Goal: Task Accomplishment & Management: Use online tool/utility

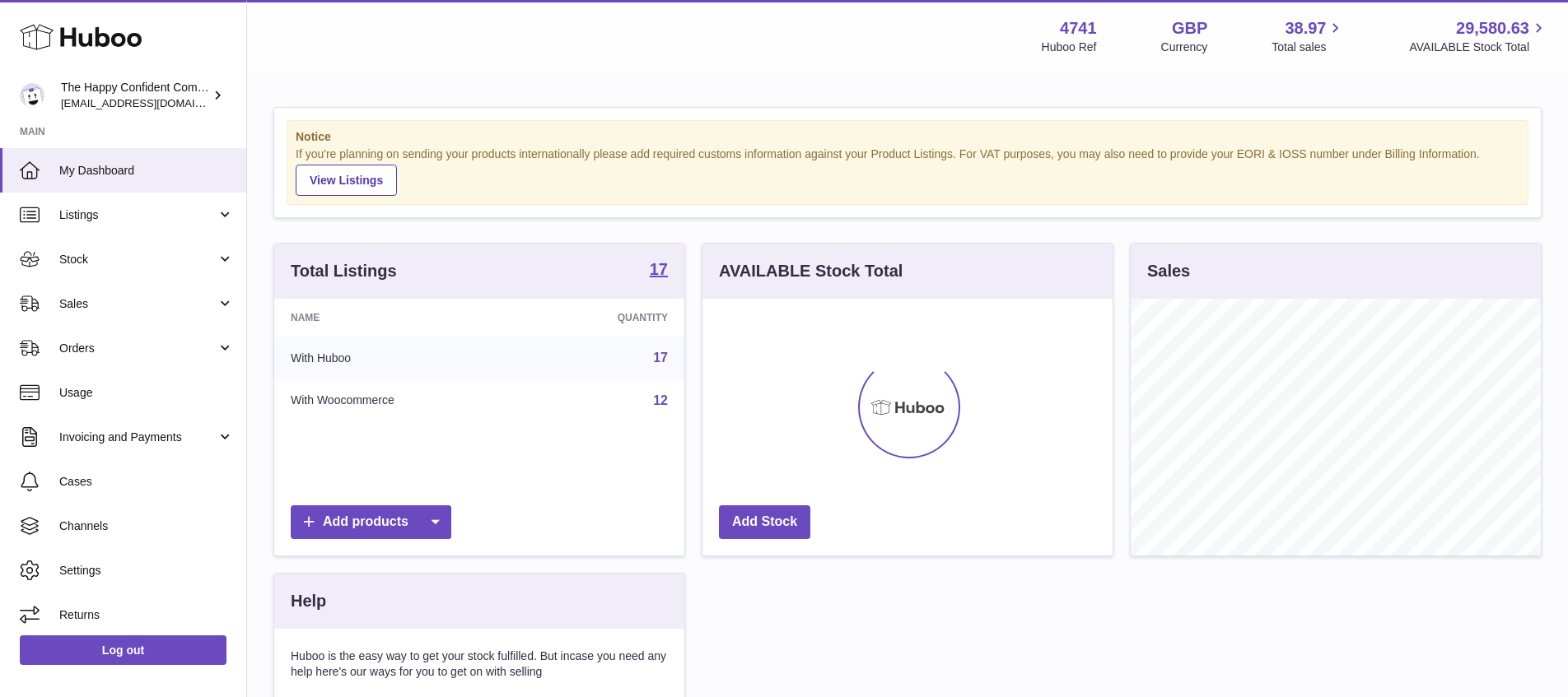
scroll to position [257, 410]
click at [82, 306] on span "Sales" at bounding box center [138, 303] width 158 height 15
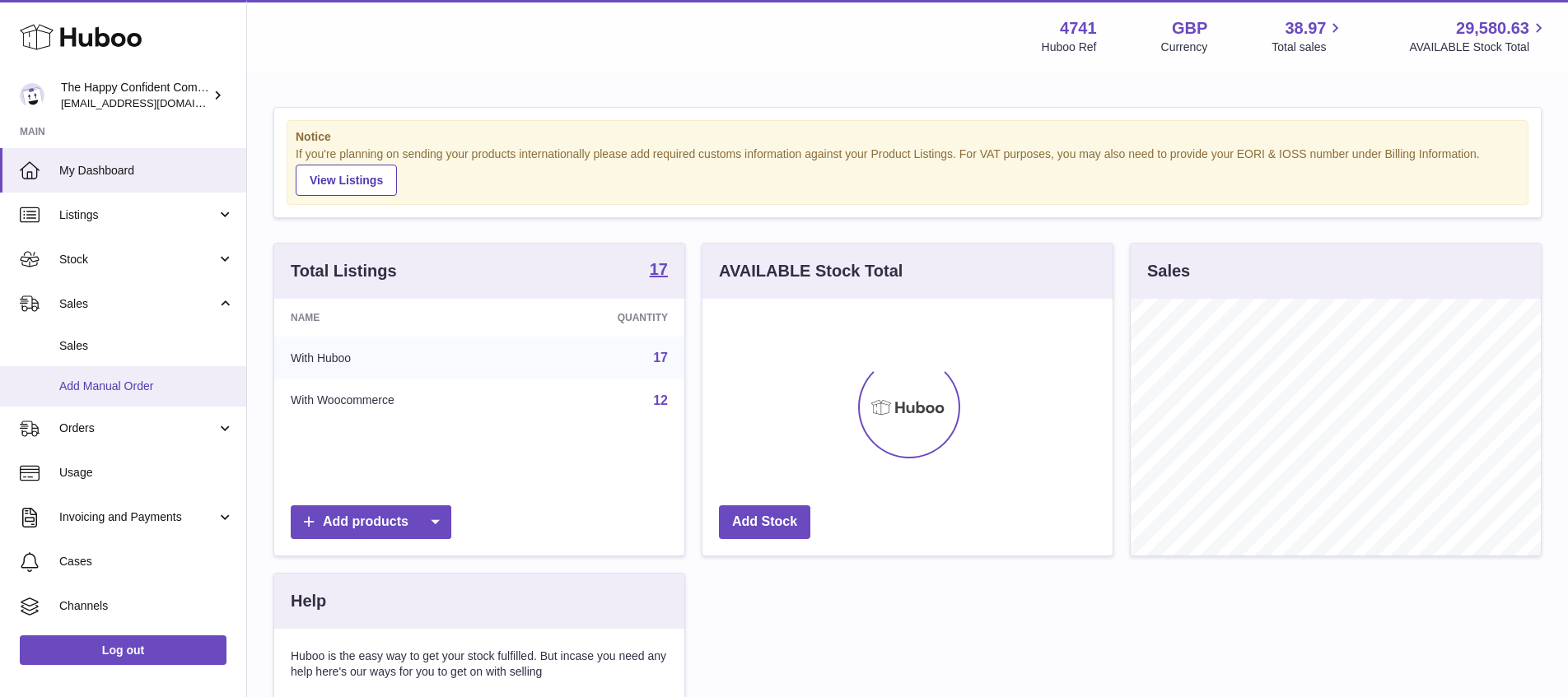
click at [101, 392] on span "Add Manual Order" at bounding box center [146, 386] width 175 height 15
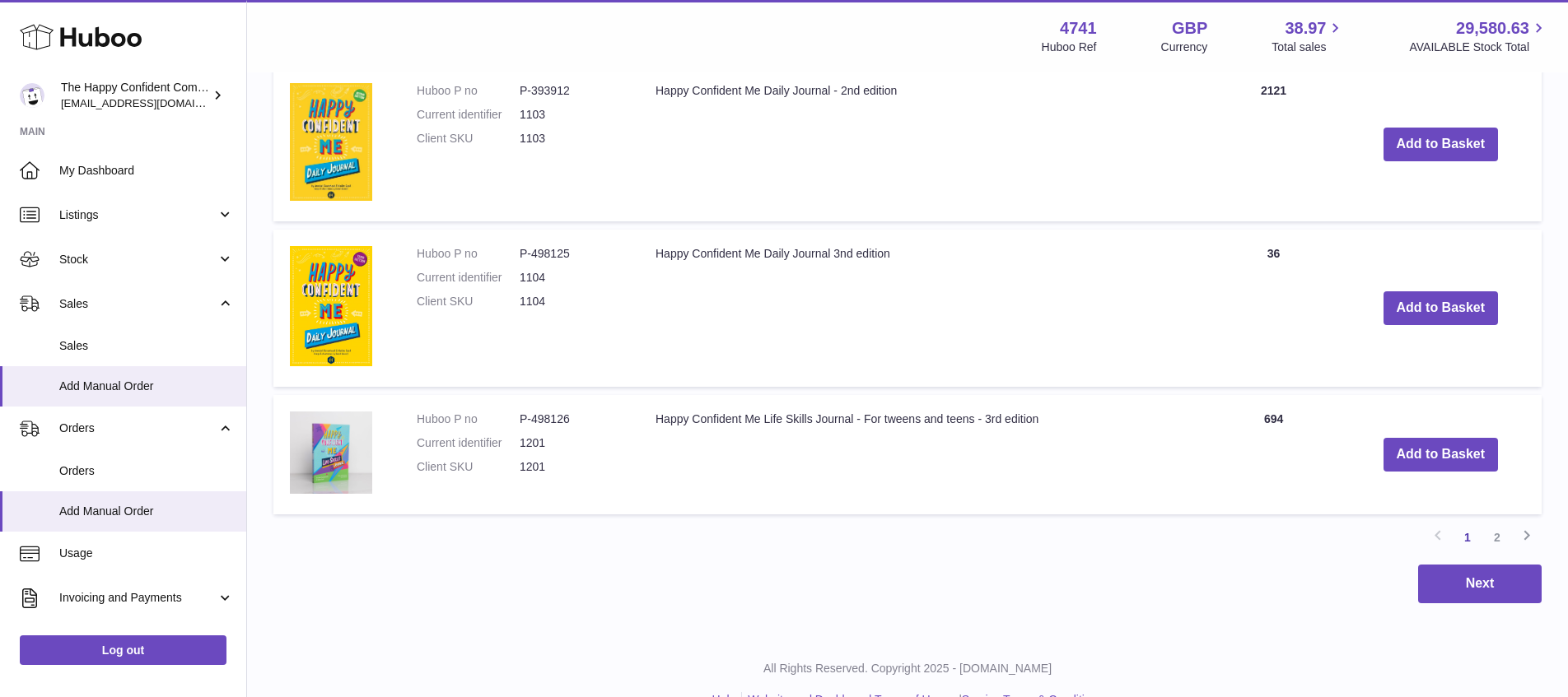
scroll to position [1531, 0]
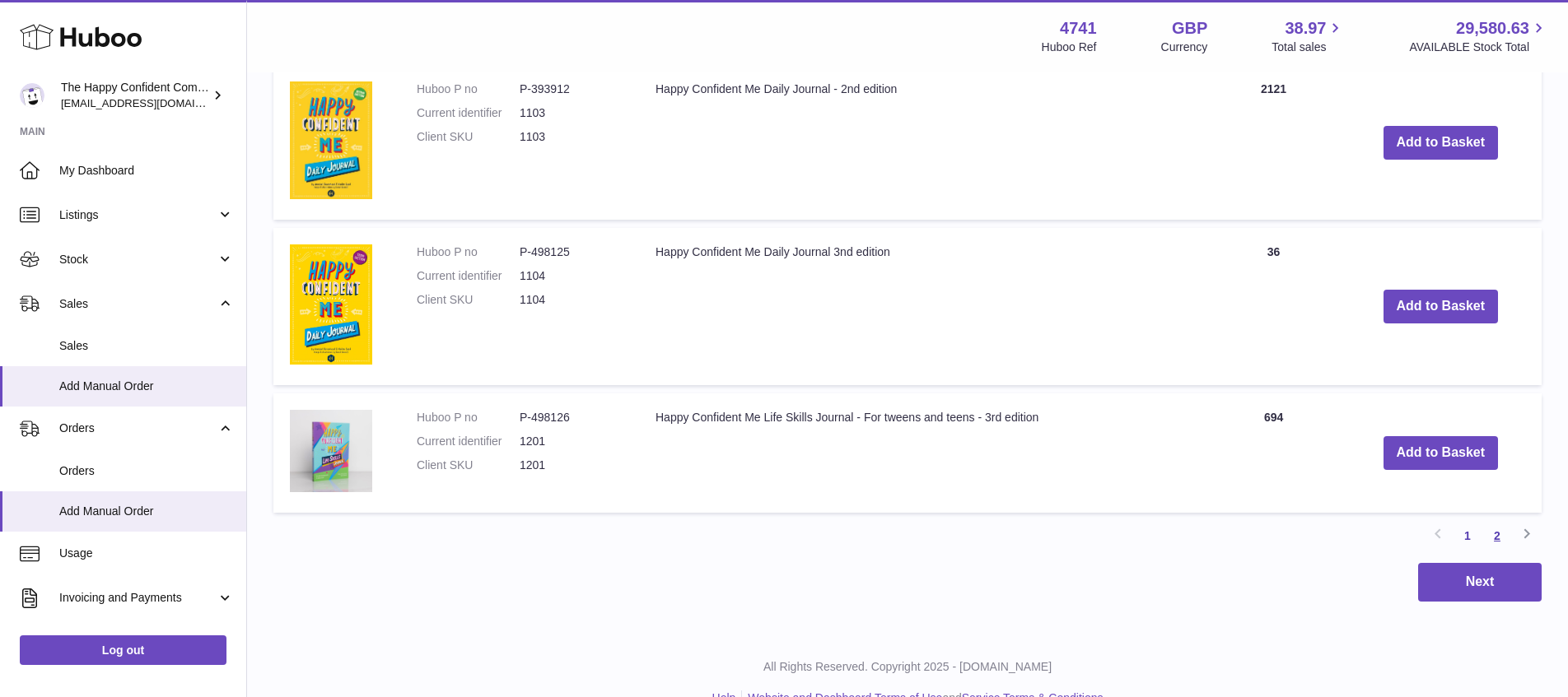
click at [1495, 533] on link "2" at bounding box center [1497, 536] width 30 height 30
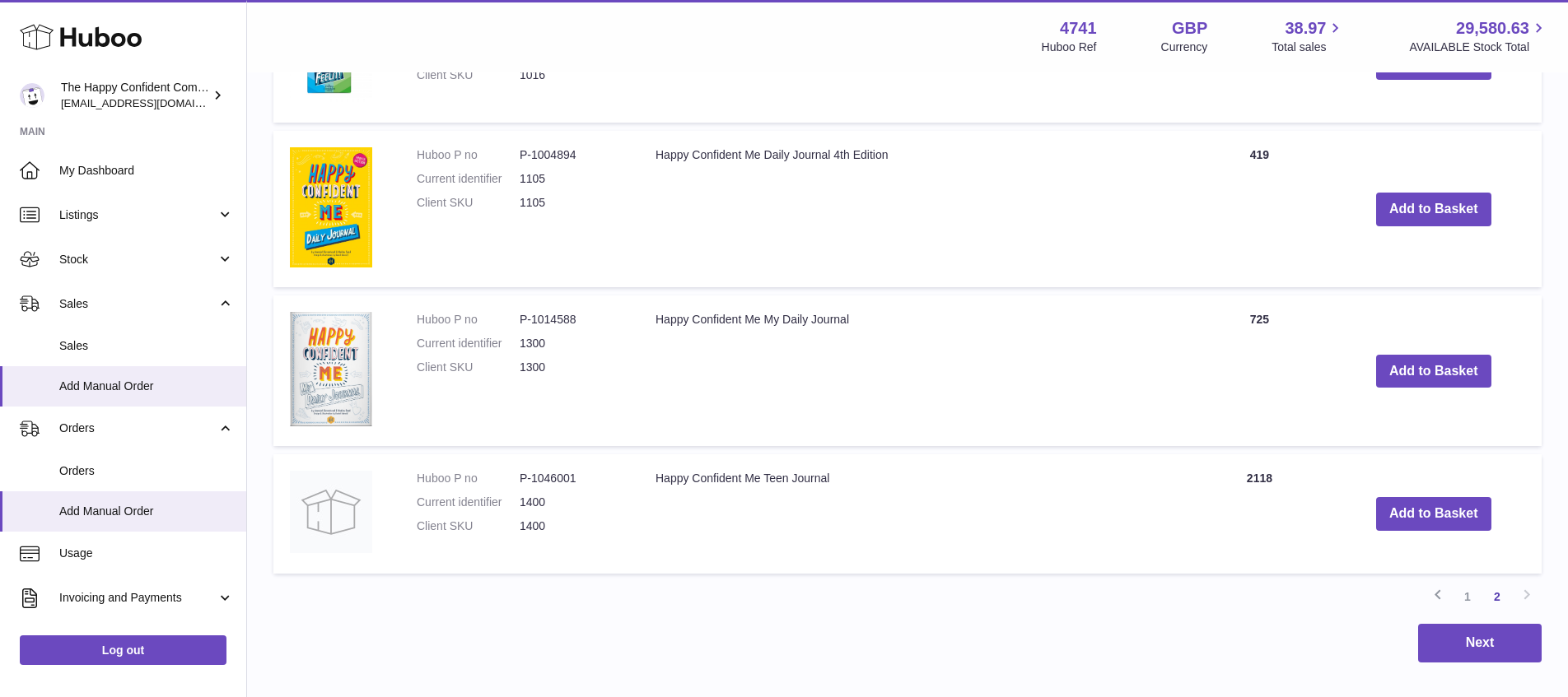
scroll to position [986, 0]
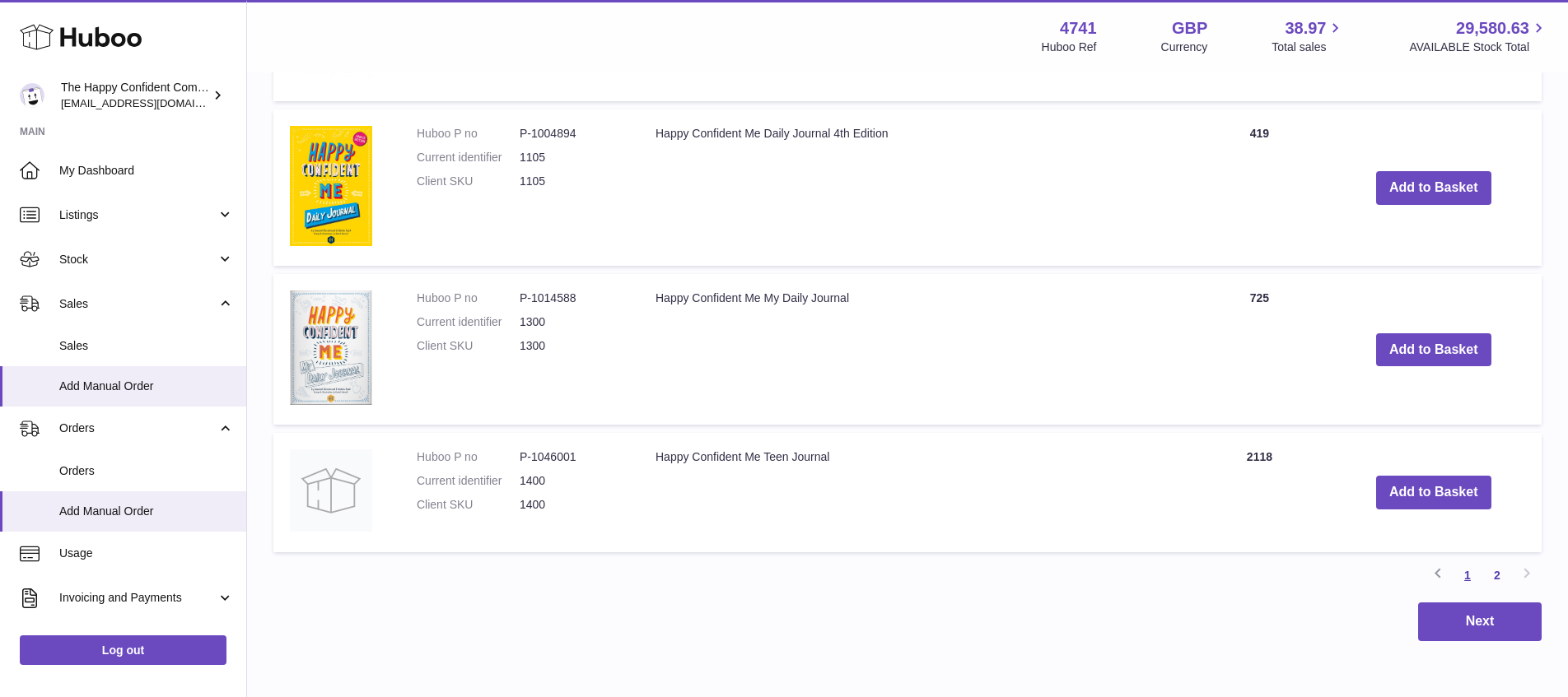
click at [1467, 576] on link "1" at bounding box center [1467, 575] width 30 height 30
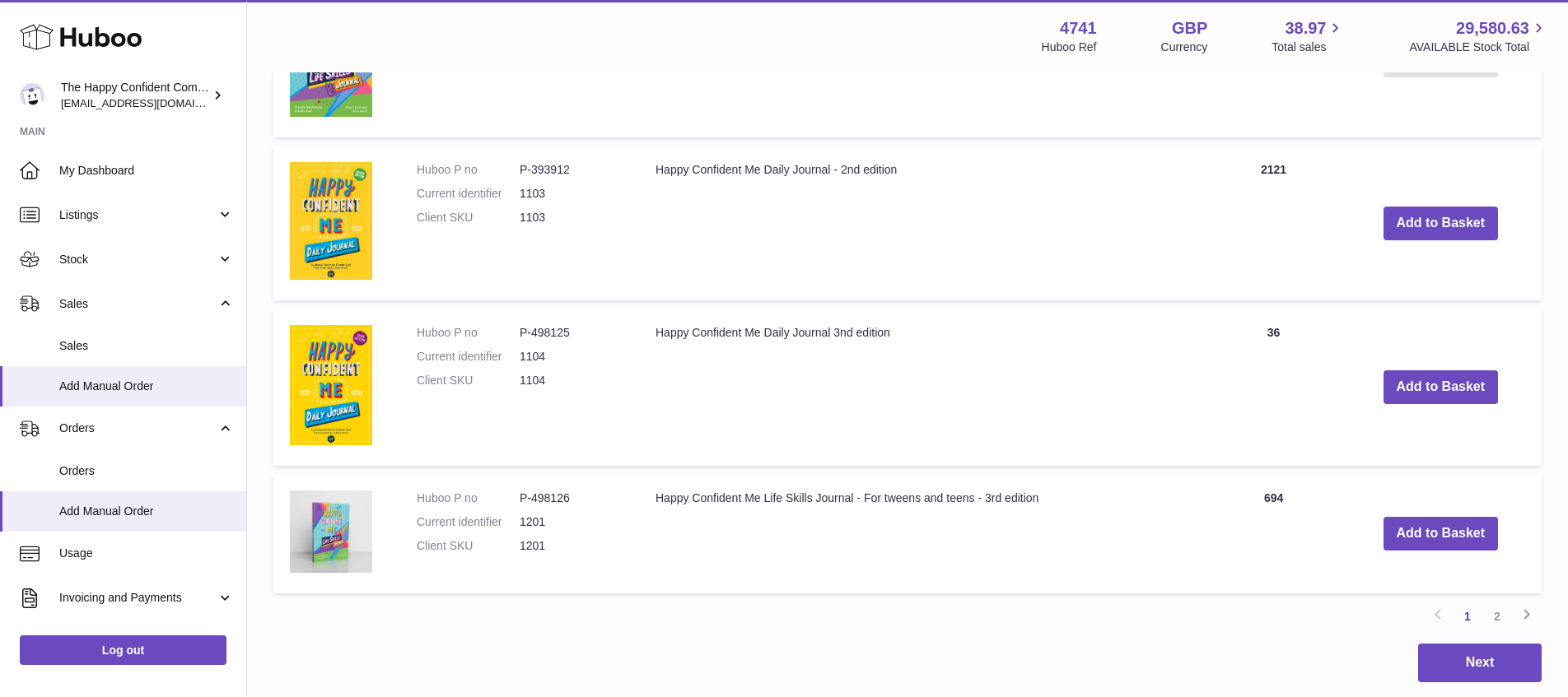
scroll to position [1448, 0]
